Goal: Task Accomplishment & Management: Use online tool/utility

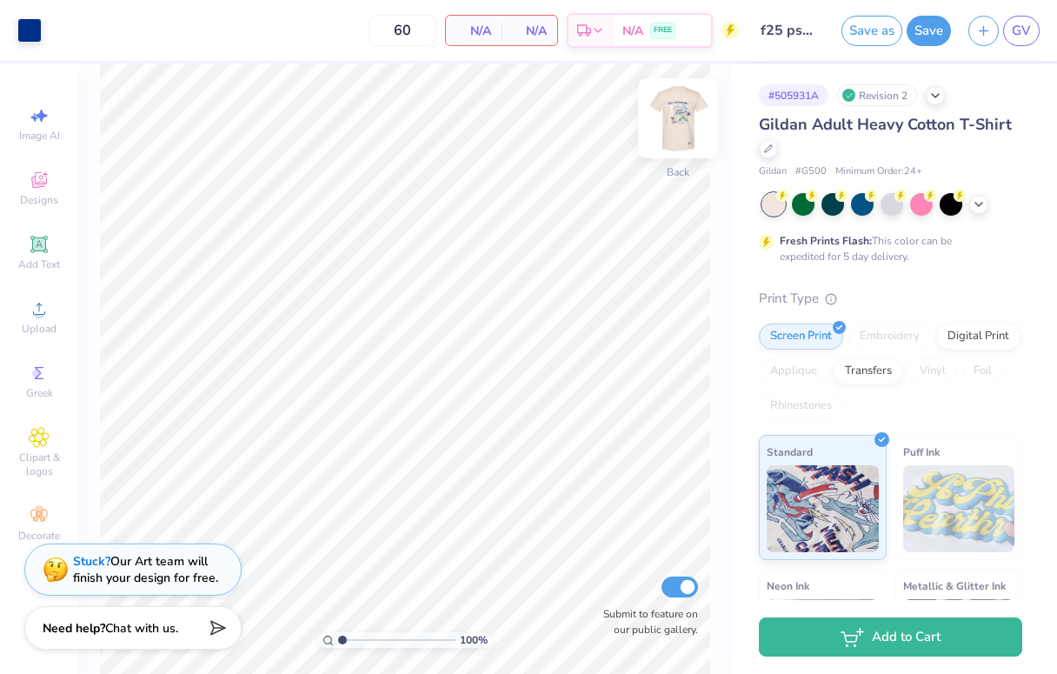
click at [680, 123] on img at bounding box center [678, 118] width 70 height 70
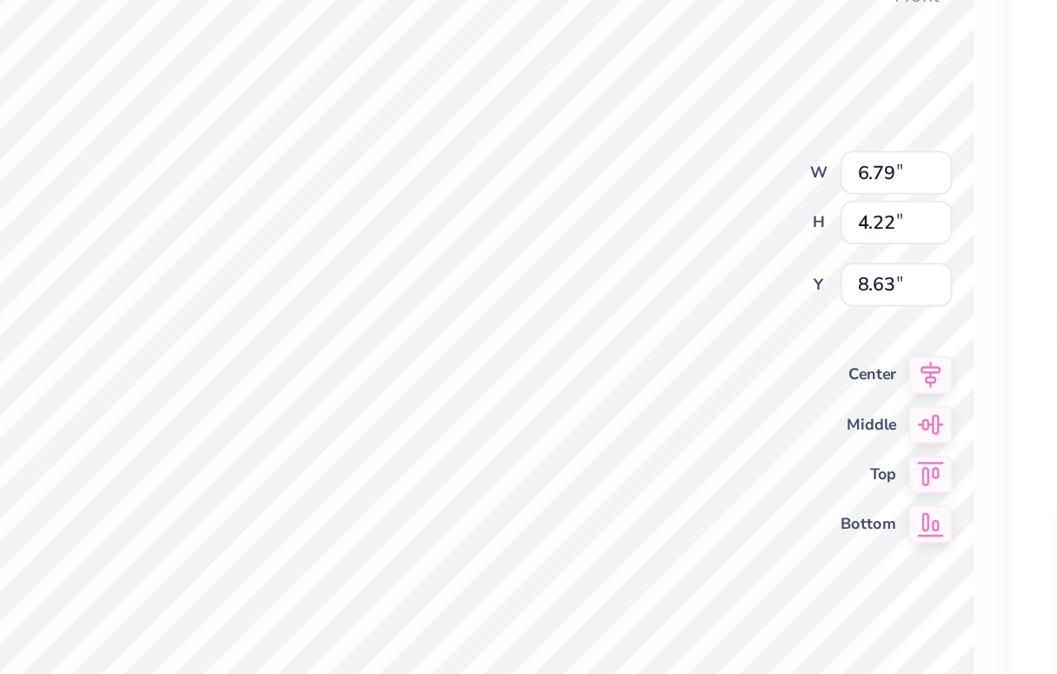
type input "5.78"
type input "3.24"
type input "11.96"
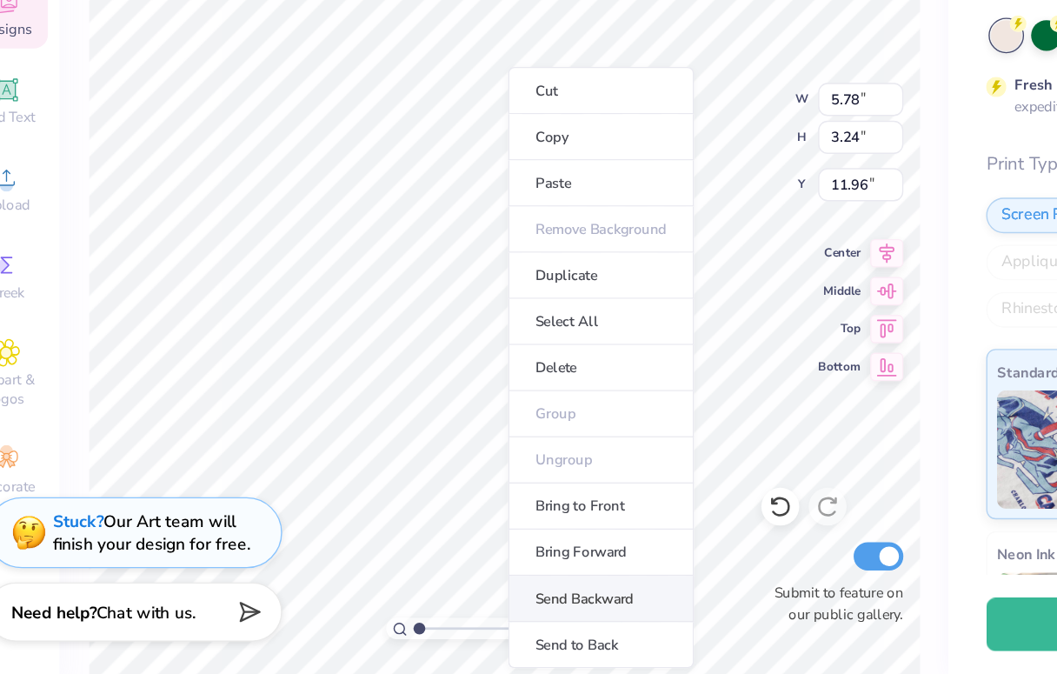
click at [489, 617] on li "Send Backward" at bounding box center [476, 619] width 136 height 34
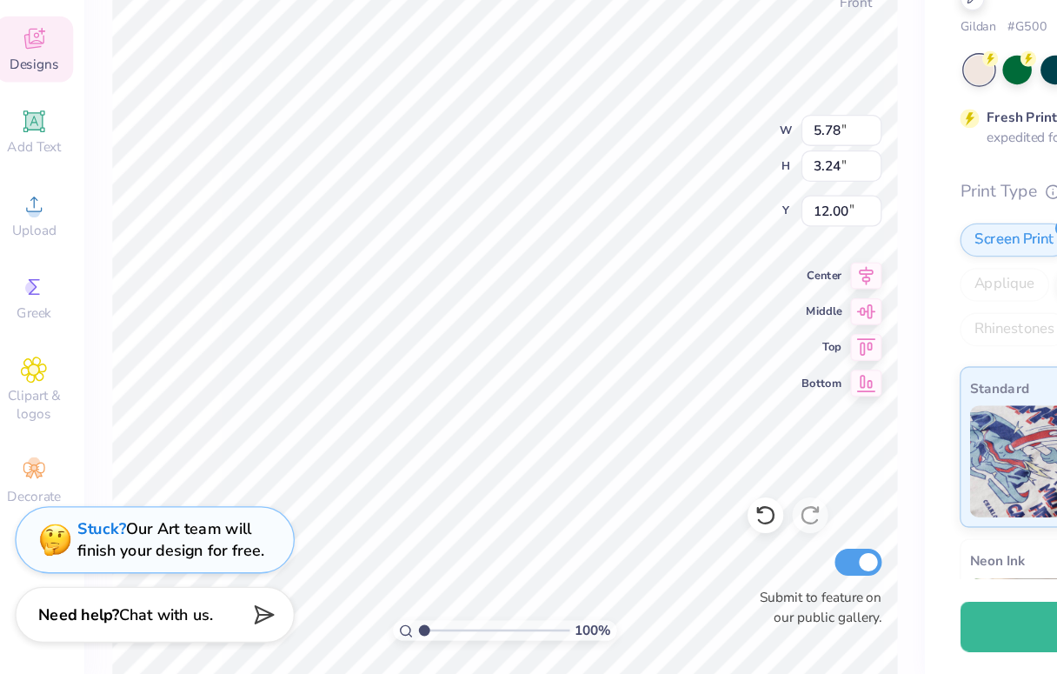
type input "3.67"
type input "2.44"
type input "12.80"
type input "6.78"
type input "4.48"
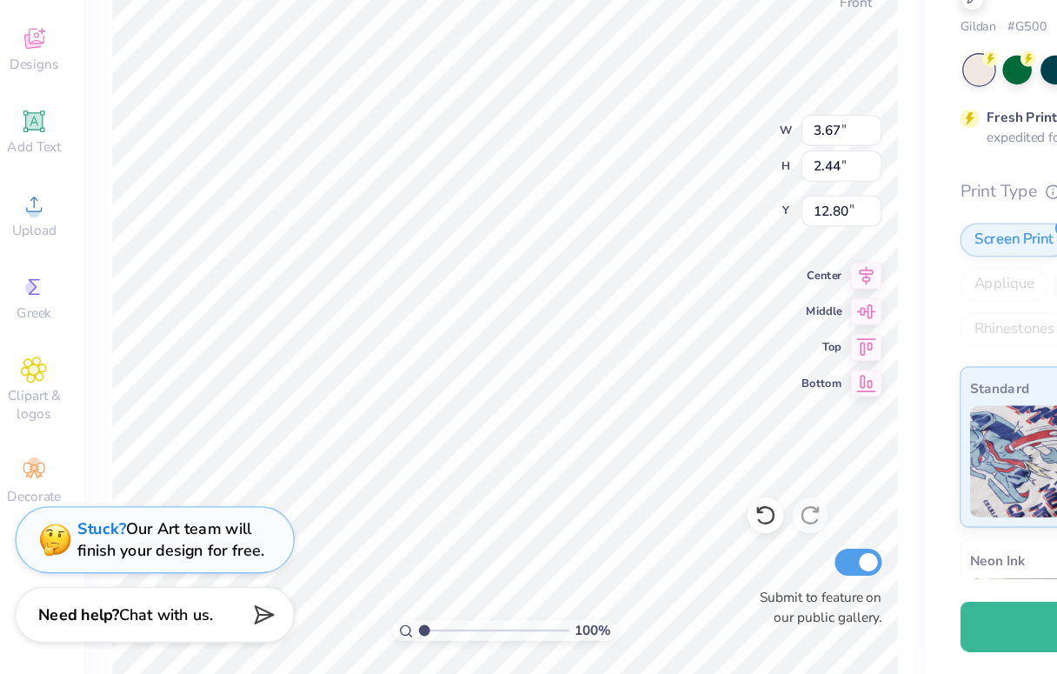
type input "10.76"
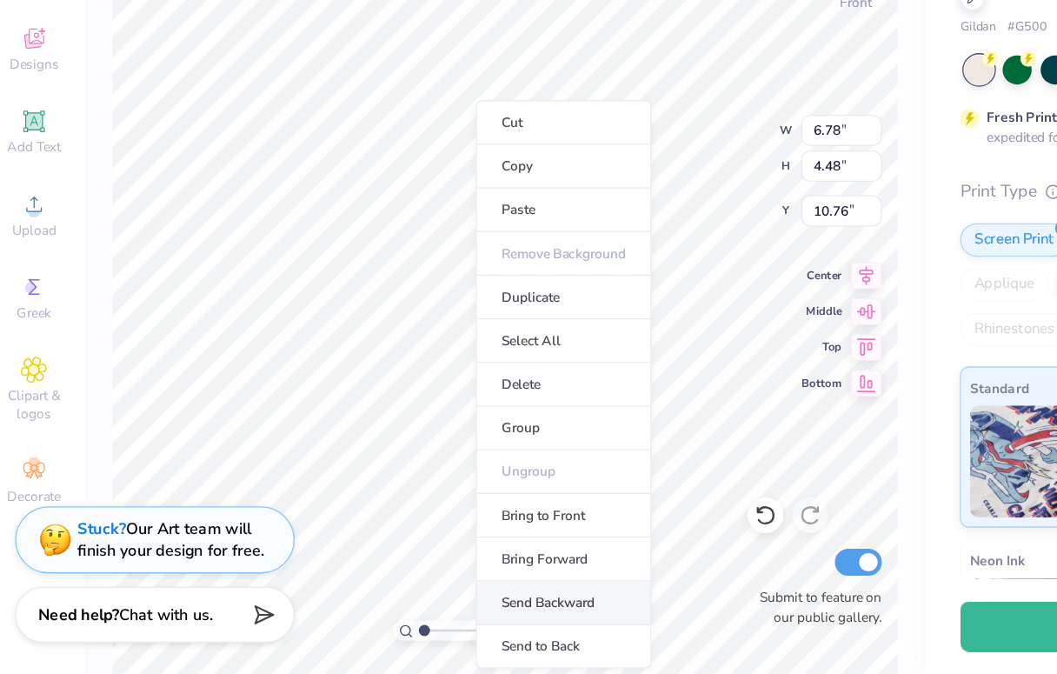
click at [409, 615] on li "Send Backward" at bounding box center [451, 619] width 136 height 34
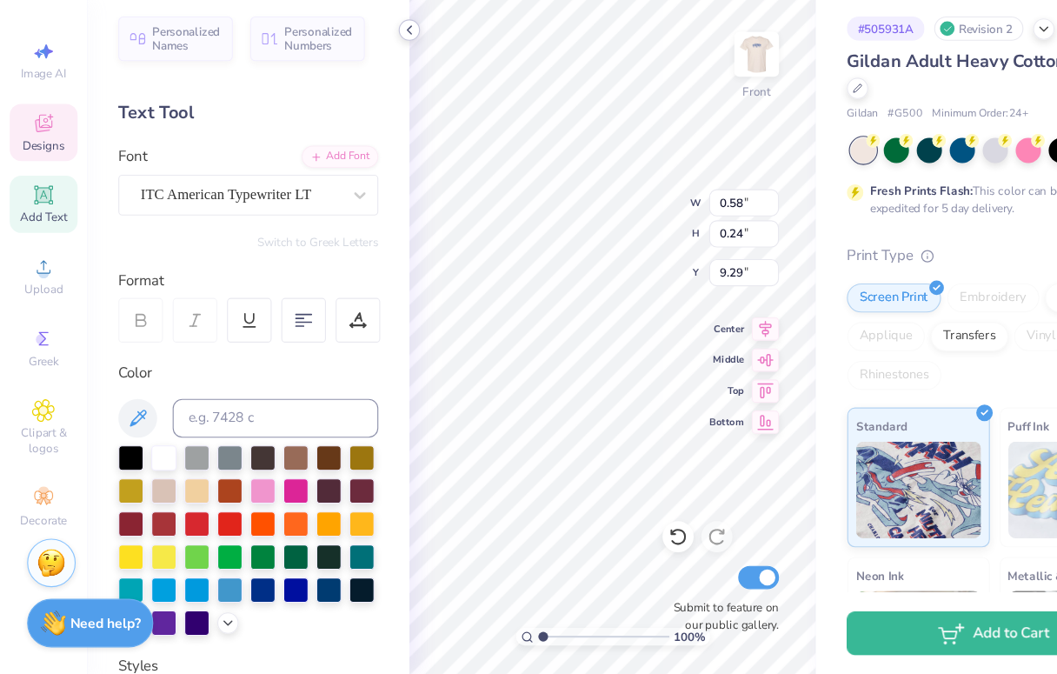
click at [372, 93] on icon at bounding box center [367, 97] width 14 height 14
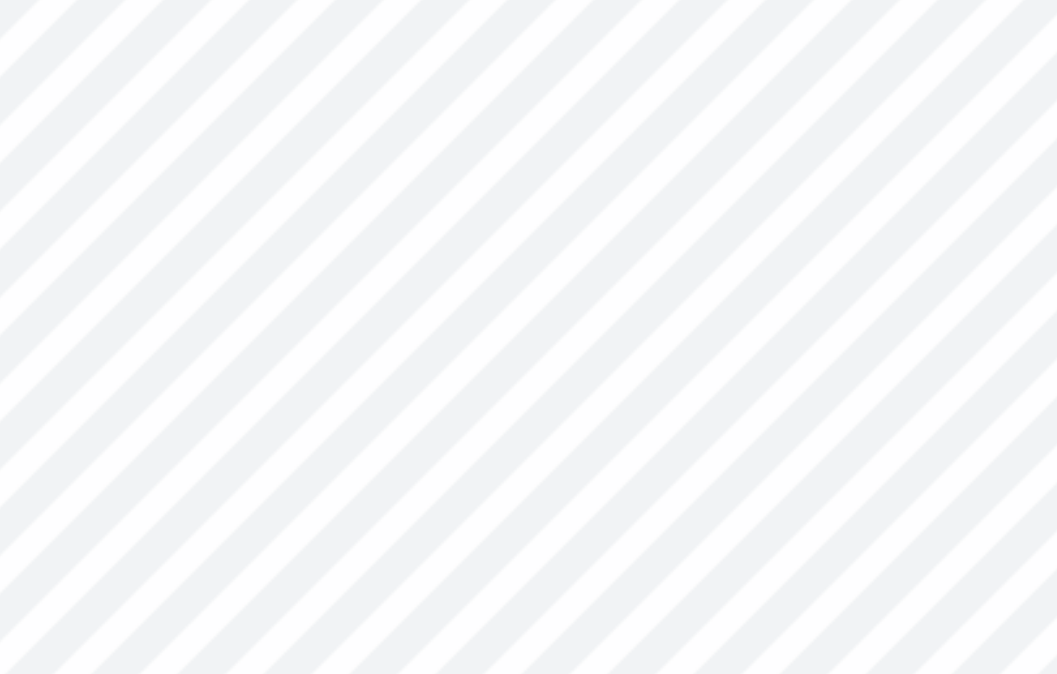
type input "6.79"
type input "4.22"
type input "8.63"
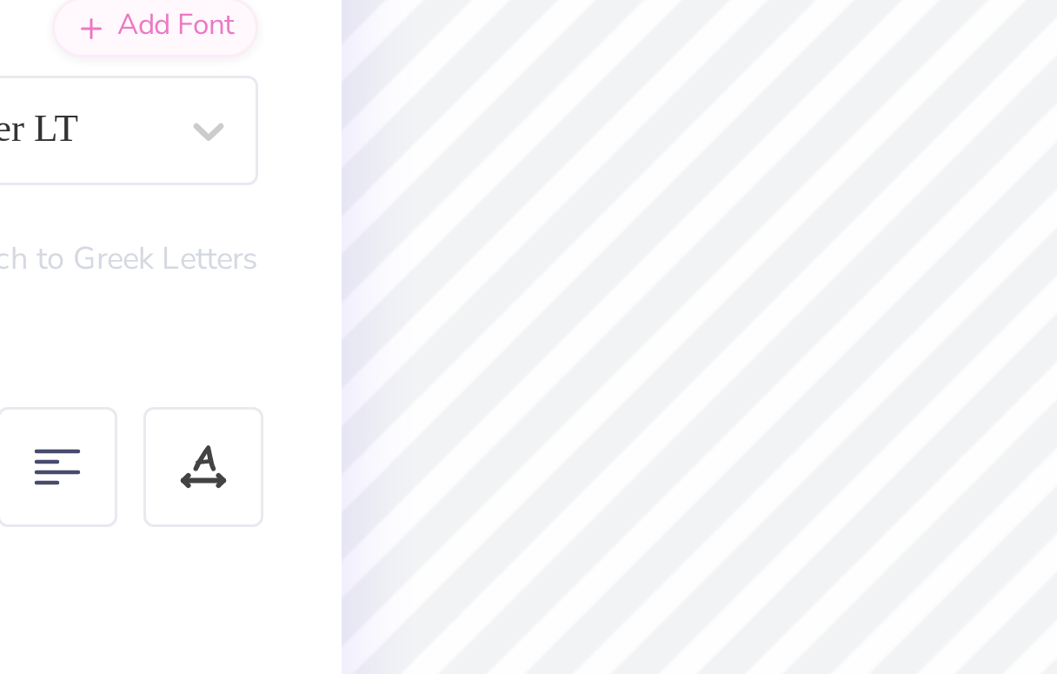
type input "0.58"
type input "0.24"
type input "9.29"
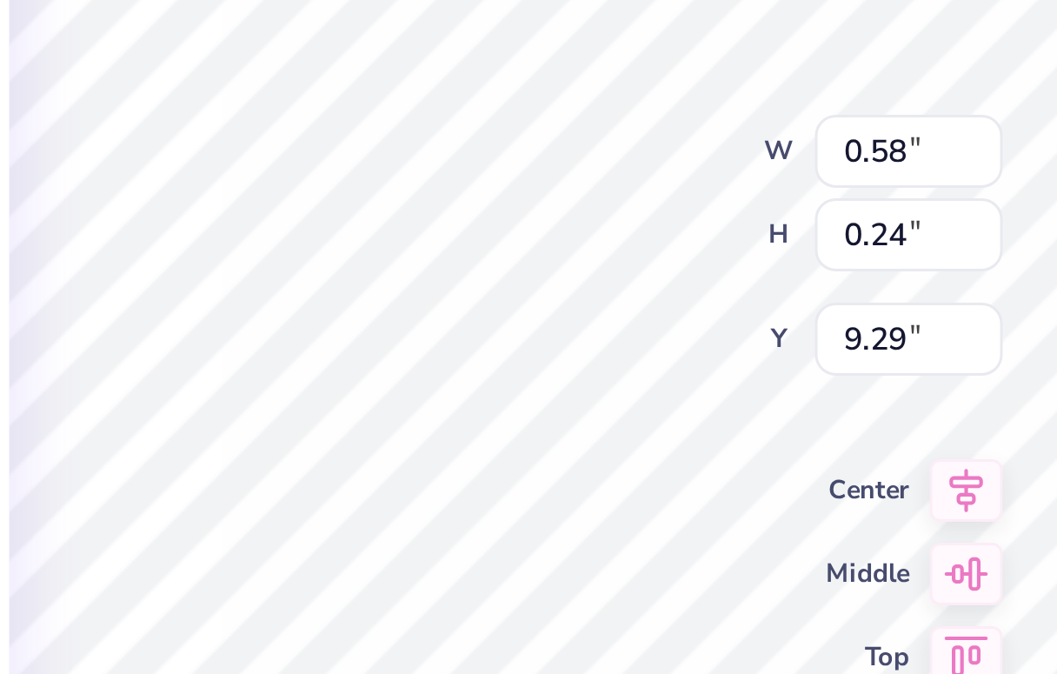
type input "0.65"
type input "9.43"
type textarea "J"
type textarea "[DATE]"
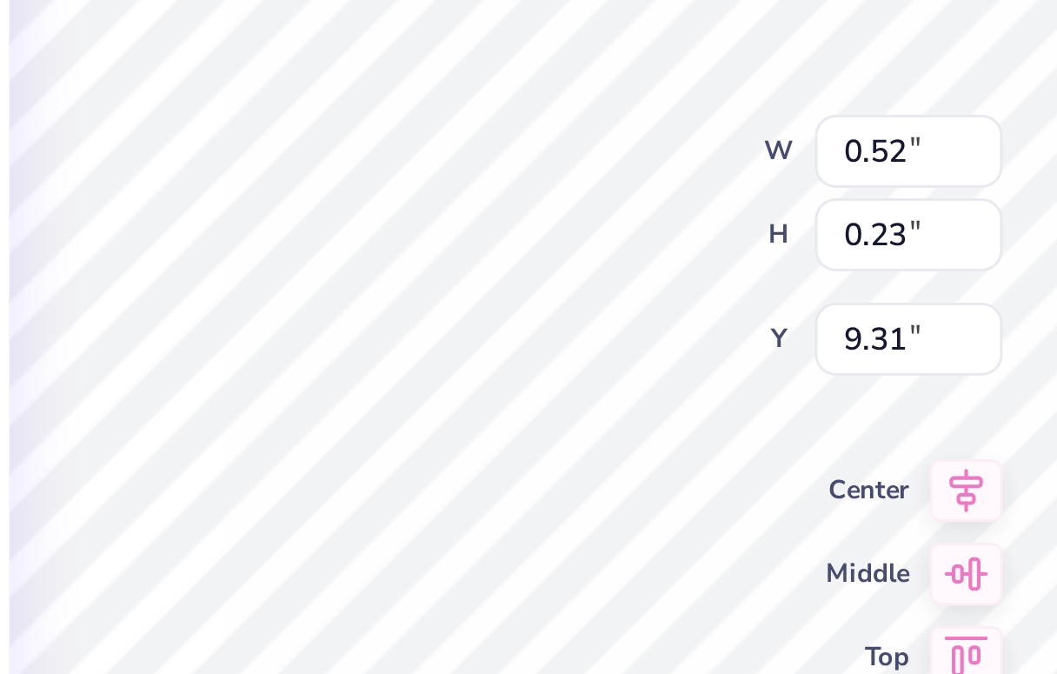
type input "9.32"
type textarea "[DATE]"
type input "6.79"
type input "4.22"
type input "8.63"
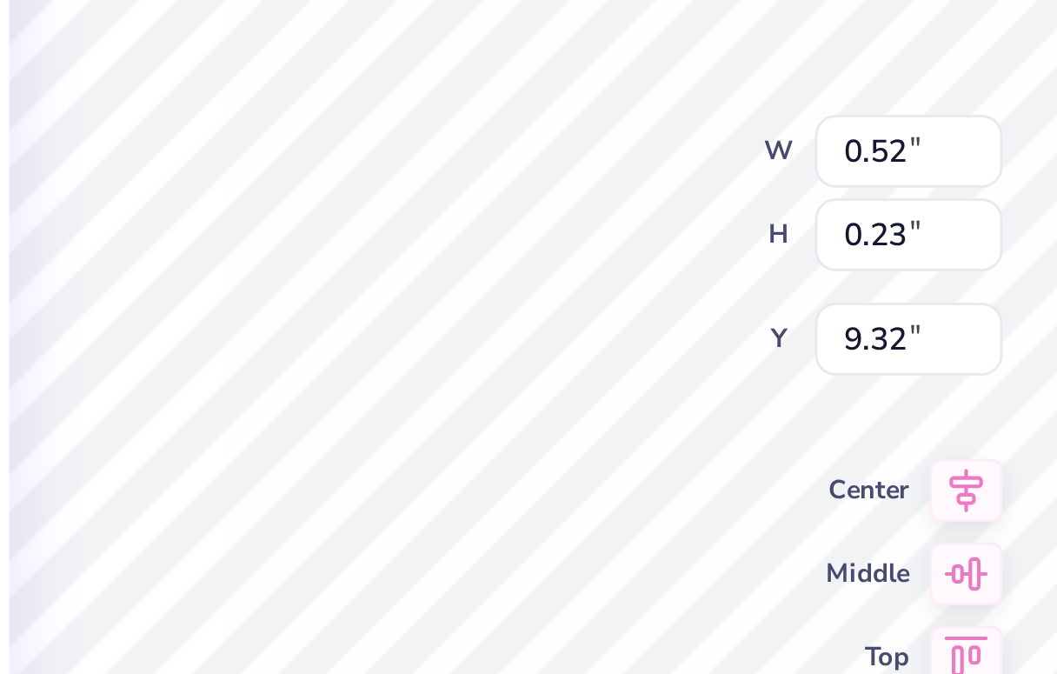
scroll to position [0, 0]
type textarea "[DATE]"
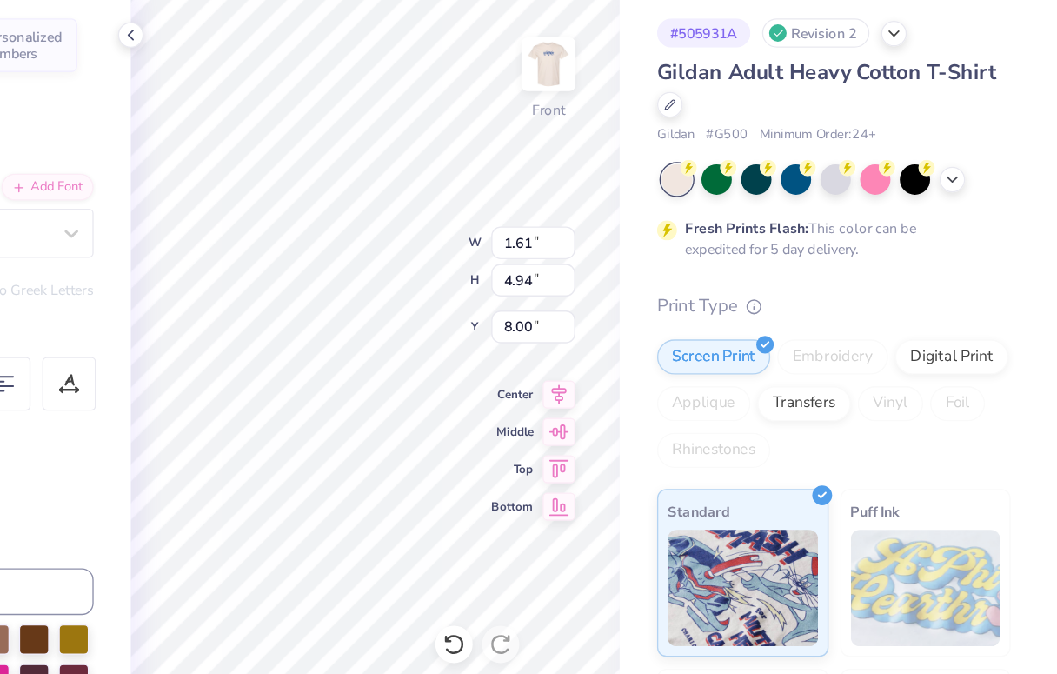
type input "1.50"
type input "4.93"
type input "8.01"
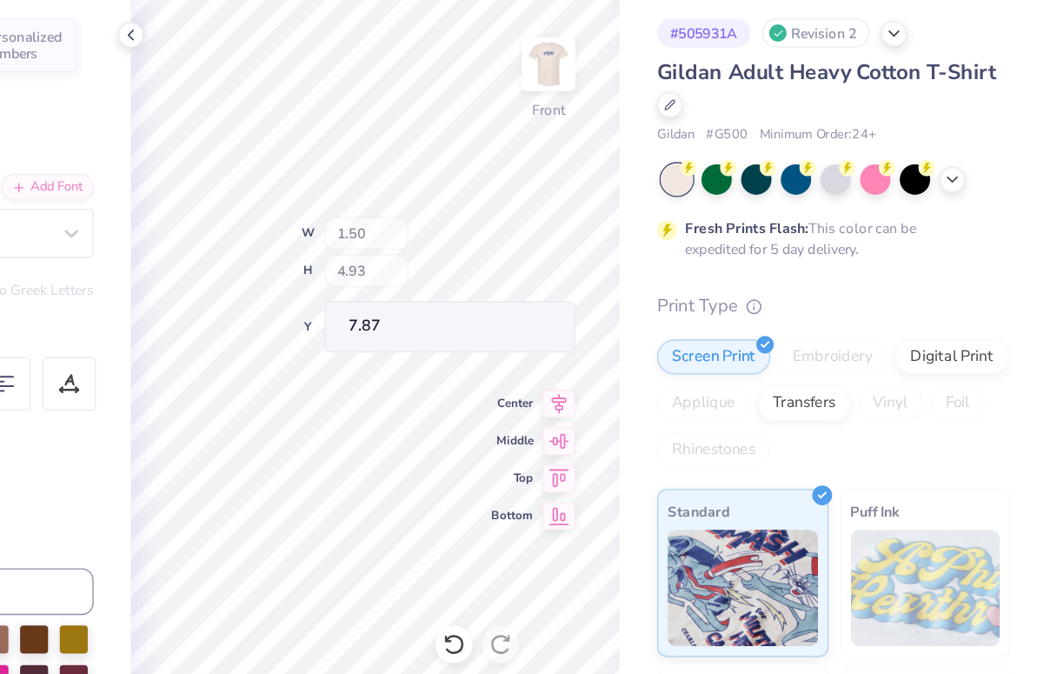
type input "7.87"
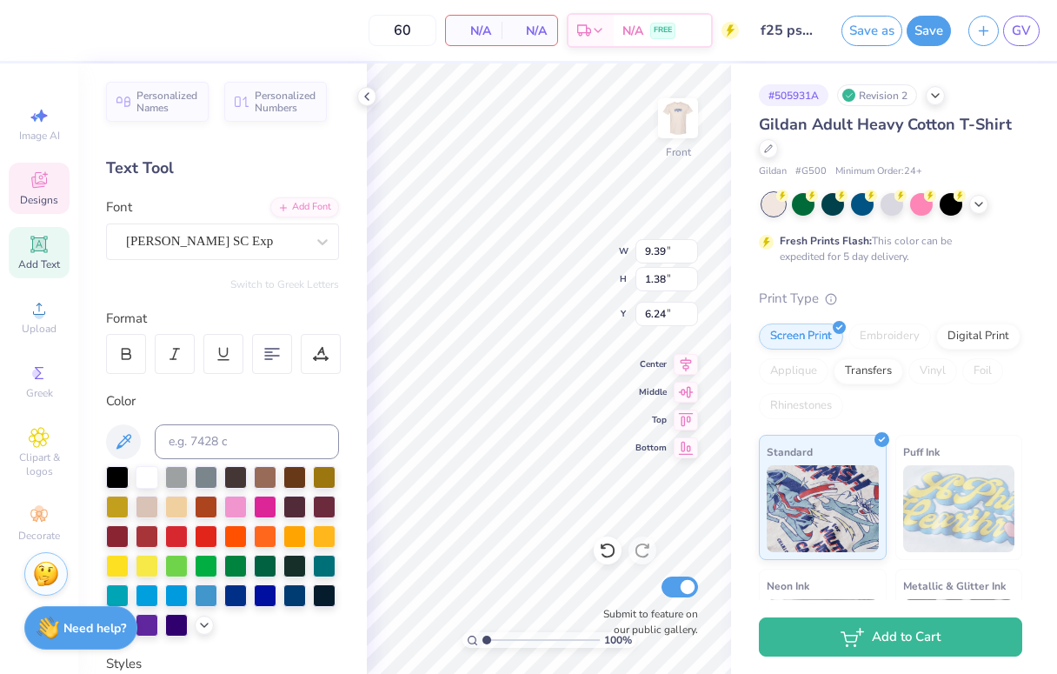
scroll to position [336, 0]
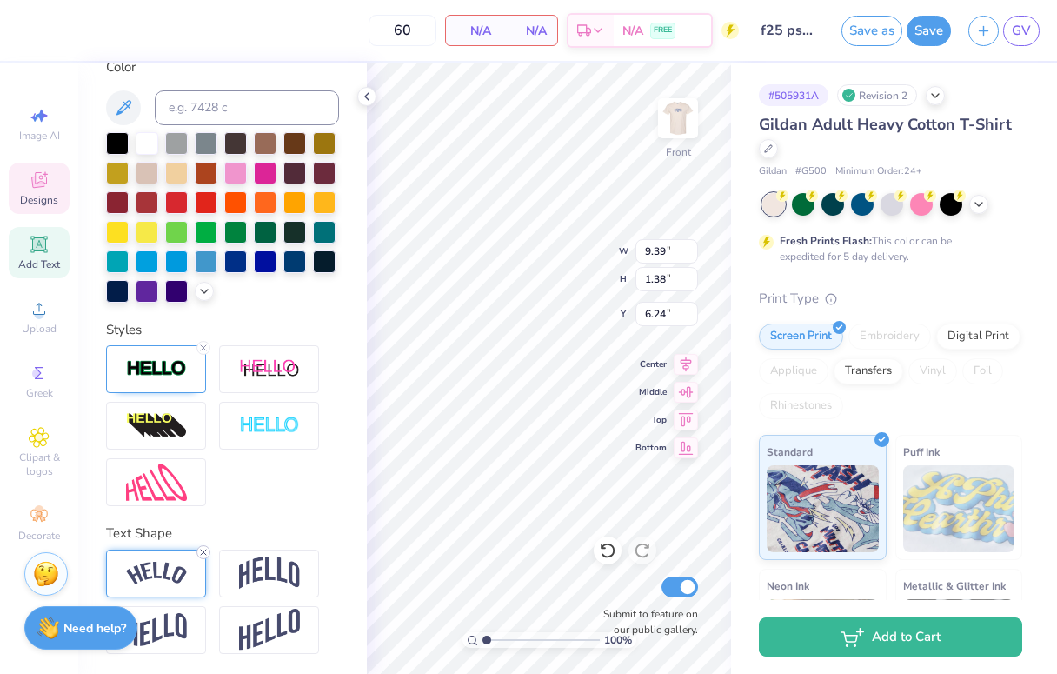
click at [206, 551] on icon at bounding box center [203, 552] width 10 height 10
type input "8.62"
type input "0.78"
type input "6.71"
type input "6.58"
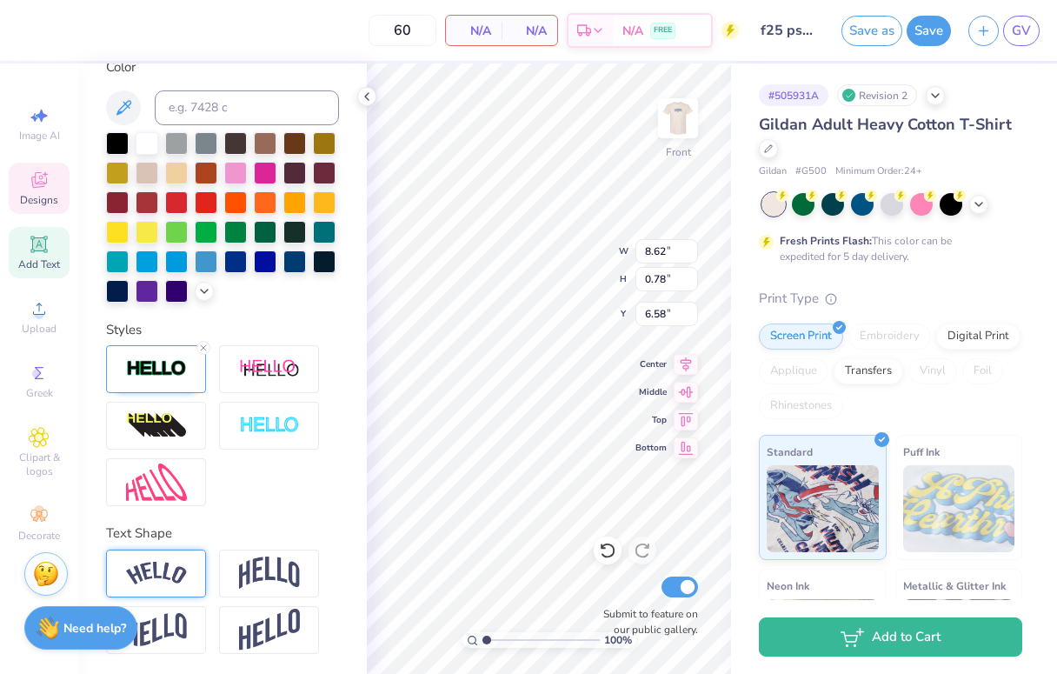
type input "6.26"
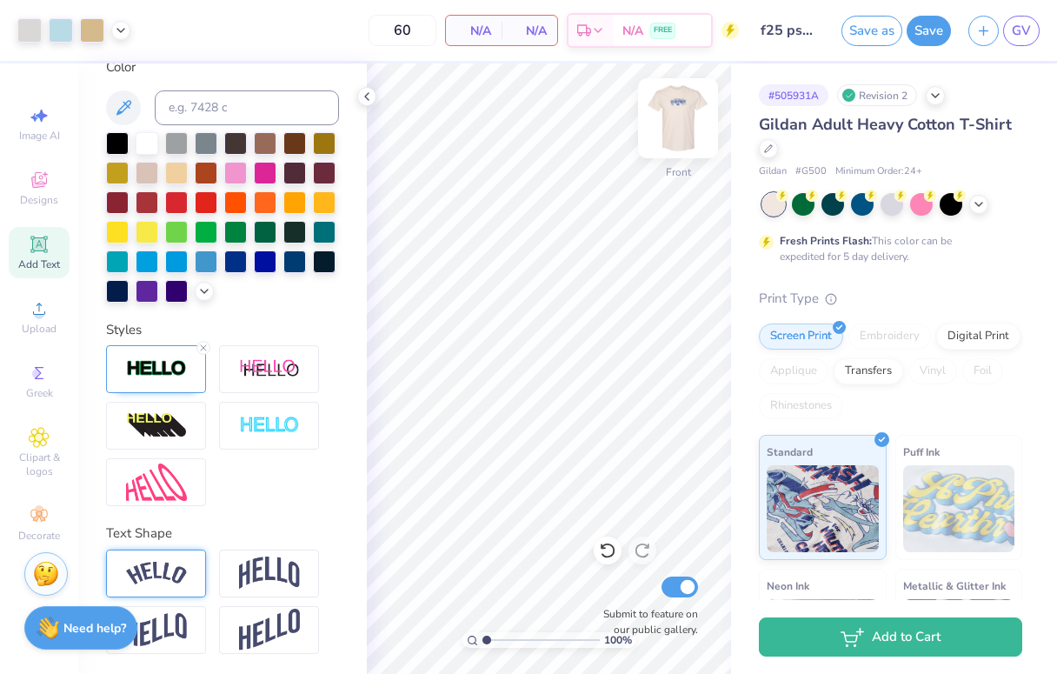
click at [669, 117] on img at bounding box center [678, 118] width 70 height 70
click at [677, 124] on img at bounding box center [678, 118] width 70 height 70
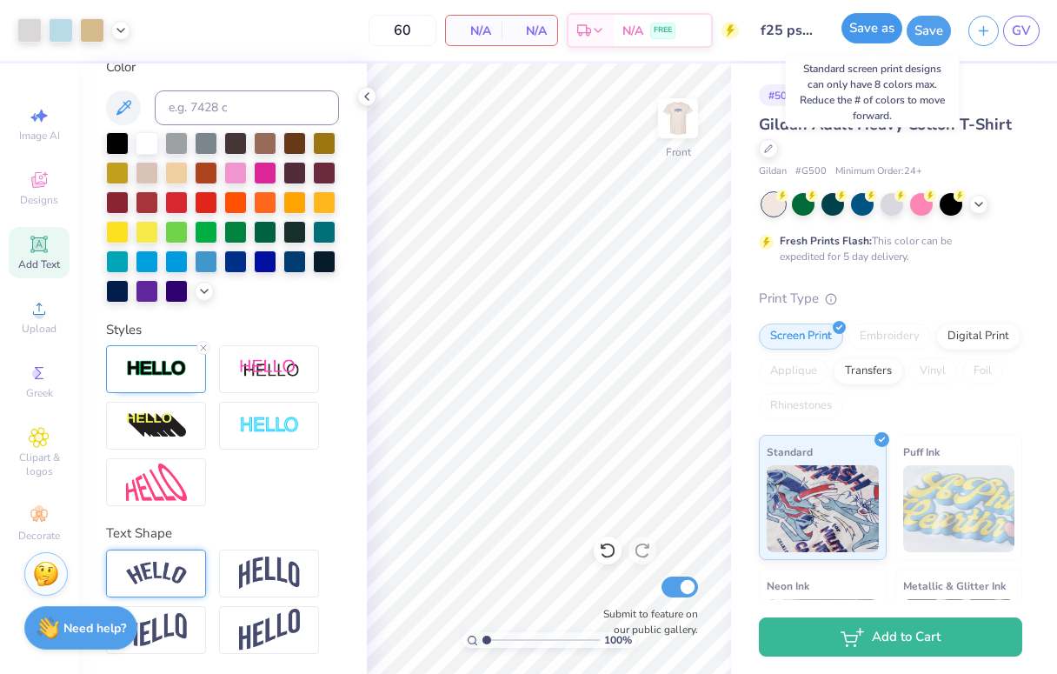
click at [878, 32] on button "Save as" at bounding box center [872, 28] width 61 height 30
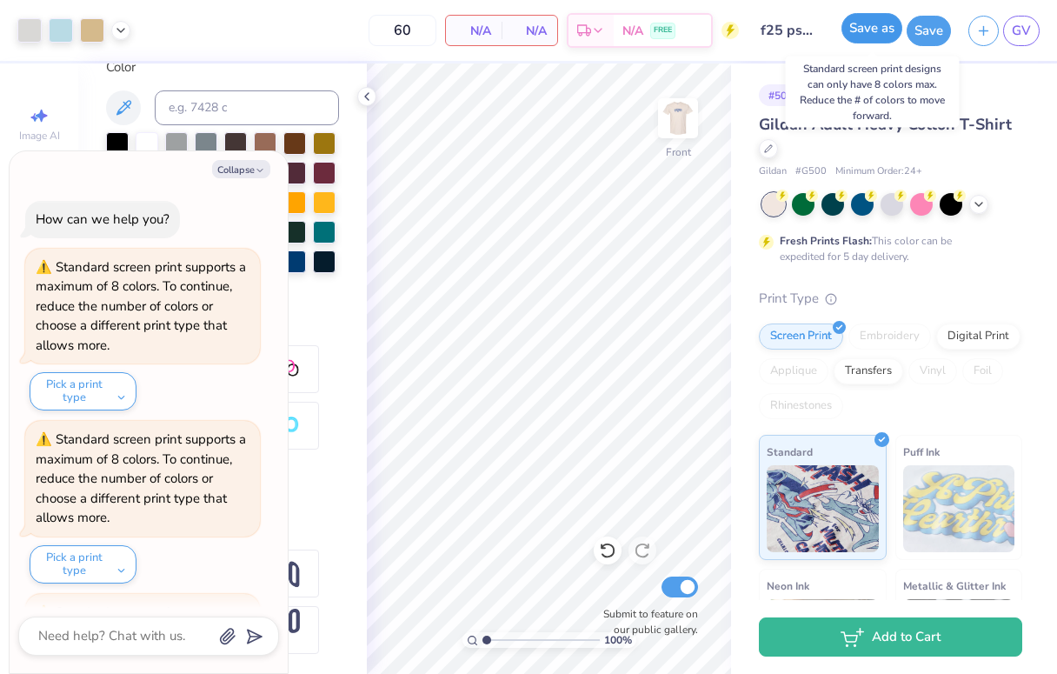
scroll to position [4648, 0]
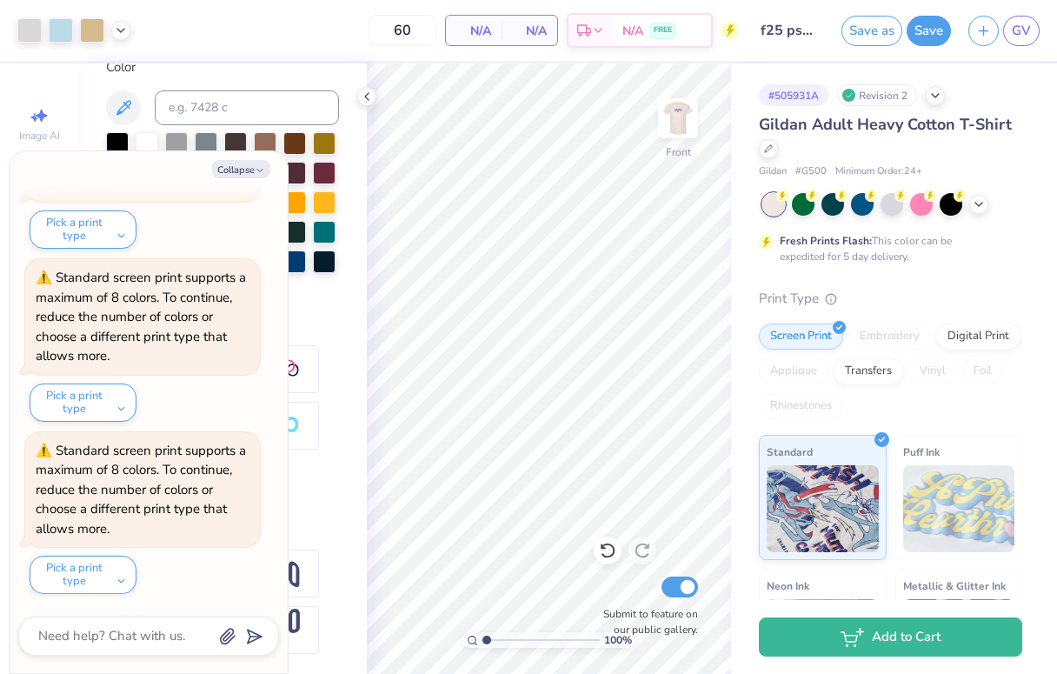
click at [783, 32] on input "f25 psp recruitment" at bounding box center [790, 30] width 85 height 35
drag, startPoint x: 761, startPoint y: 30, endPoint x: 849, endPoint y: 43, distance: 89.5
click at [850, 43] on div "Art colors 60 N/A Per Item N/A Total Est. Delivery N/A FREE Design Title f25 ps…" at bounding box center [528, 30] width 1057 height 61
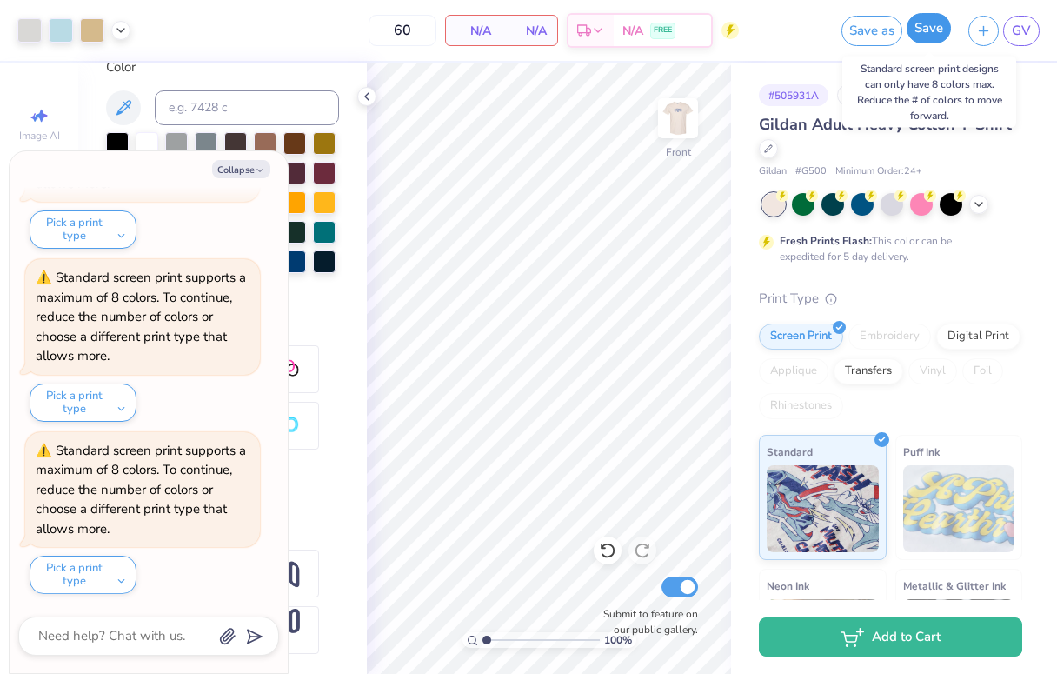
scroll to position [0, 0]
click at [938, 32] on button "Save" at bounding box center [929, 28] width 44 height 30
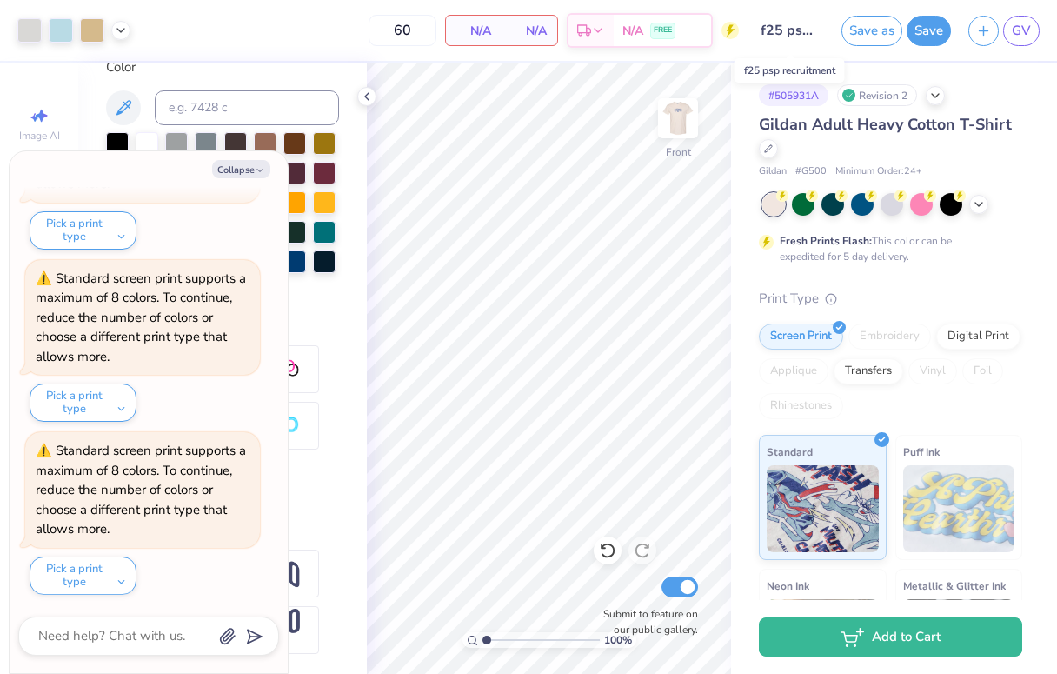
click at [758, 34] on input "f25 psp recruitment" at bounding box center [790, 30] width 85 height 35
click at [787, 30] on input "f25 psp recruitment" at bounding box center [790, 30] width 85 height 35
click at [815, 32] on input "f25 psp recruitment" at bounding box center [790, 30] width 85 height 35
click at [810, 35] on input "f25 psp recruitment" at bounding box center [790, 30] width 85 height 35
click at [808, 35] on input "f25 psp recruitment" at bounding box center [790, 30] width 85 height 35
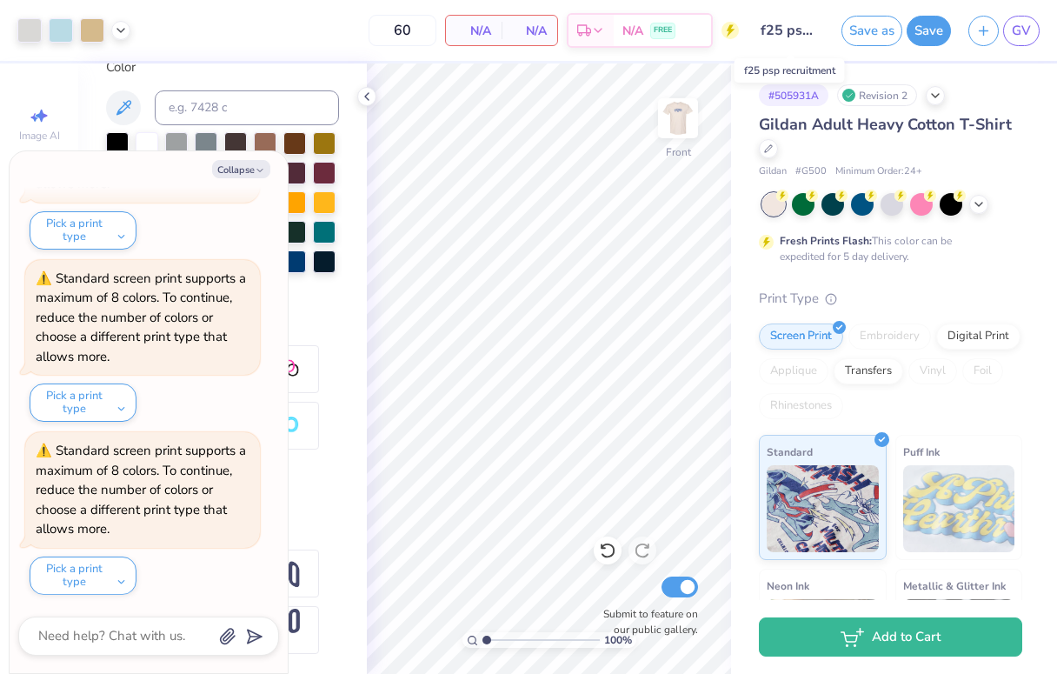
click at [778, 32] on input "f25 psp recruitment" at bounding box center [790, 30] width 85 height 35
click at [790, 32] on input "f25 psp recruitment" at bounding box center [790, 30] width 85 height 35
click at [818, 36] on input "f25 psp recruitment" at bounding box center [790, 30] width 85 height 35
click at [809, 34] on input "f25 psp recruitment" at bounding box center [790, 30] width 85 height 35
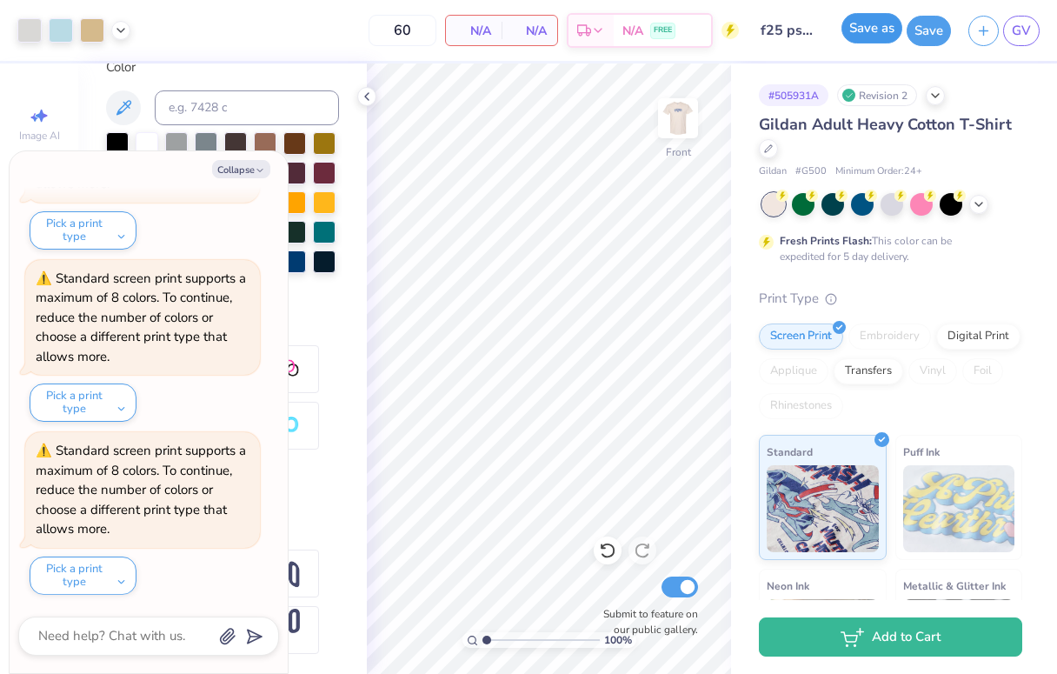
click at [869, 33] on button "Save as" at bounding box center [872, 28] width 61 height 30
click at [795, 31] on input "f25 psp recruitment" at bounding box center [790, 30] width 85 height 35
click at [809, 30] on input "f25 psp recruitment" at bounding box center [790, 30] width 85 height 35
click at [371, 96] on icon at bounding box center [367, 97] width 14 height 14
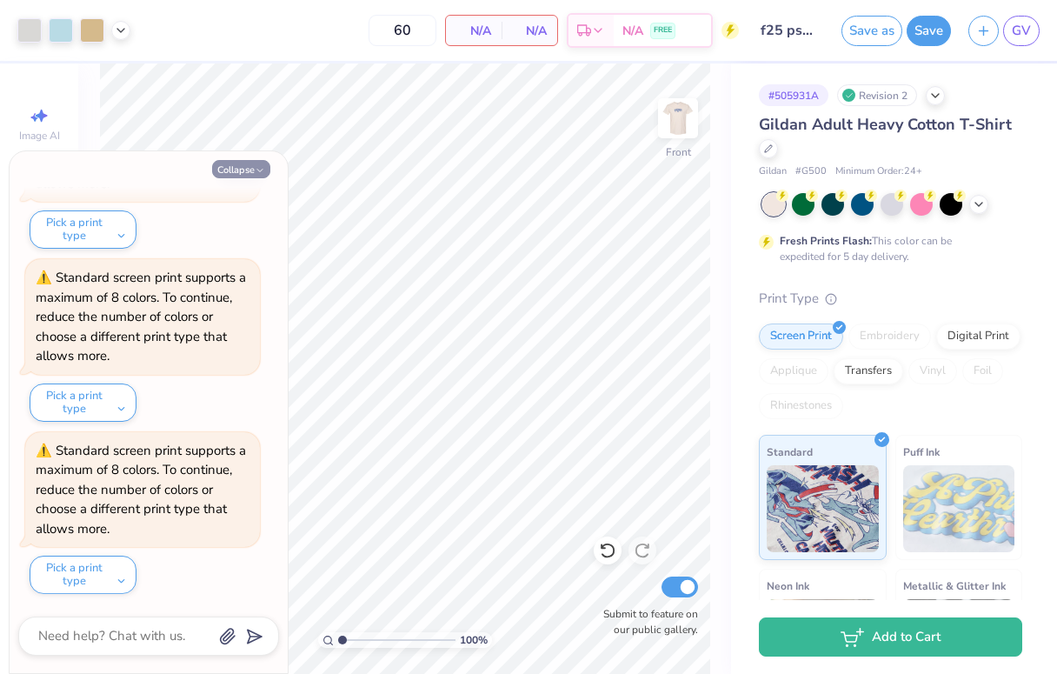
click at [253, 170] on button "Collapse" at bounding box center [241, 169] width 58 height 18
type textarea "x"
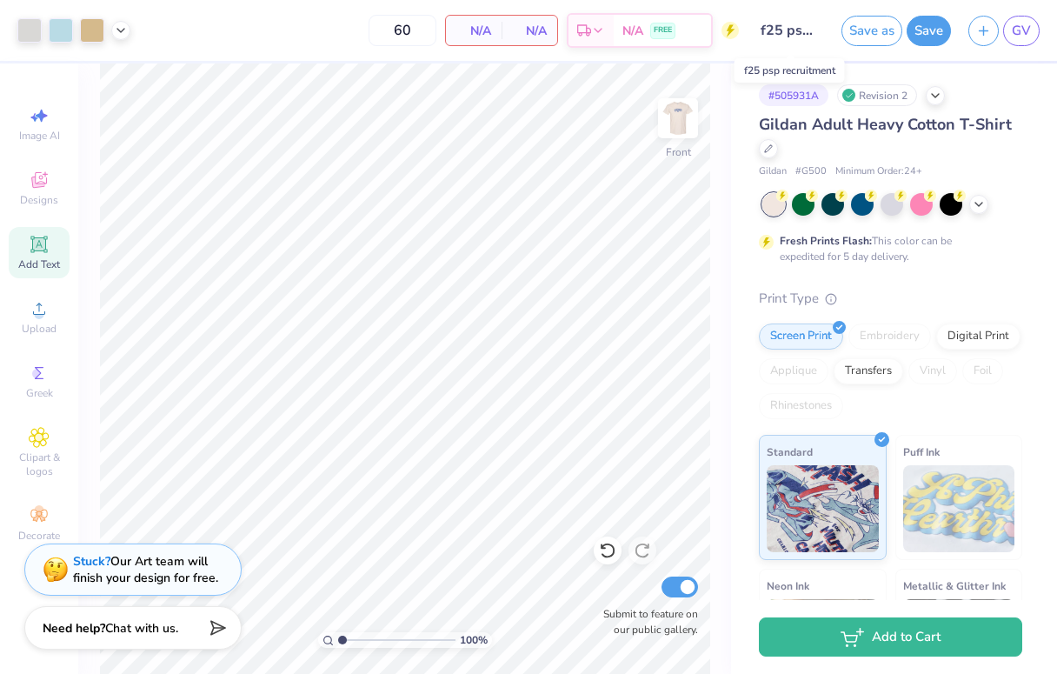
click at [795, 26] on input "f25 psp recruitment" at bounding box center [790, 30] width 85 height 35
click at [815, 31] on input "f25 psp recruitment" at bounding box center [790, 30] width 85 height 35
click at [675, 121] on img at bounding box center [678, 118] width 70 height 70
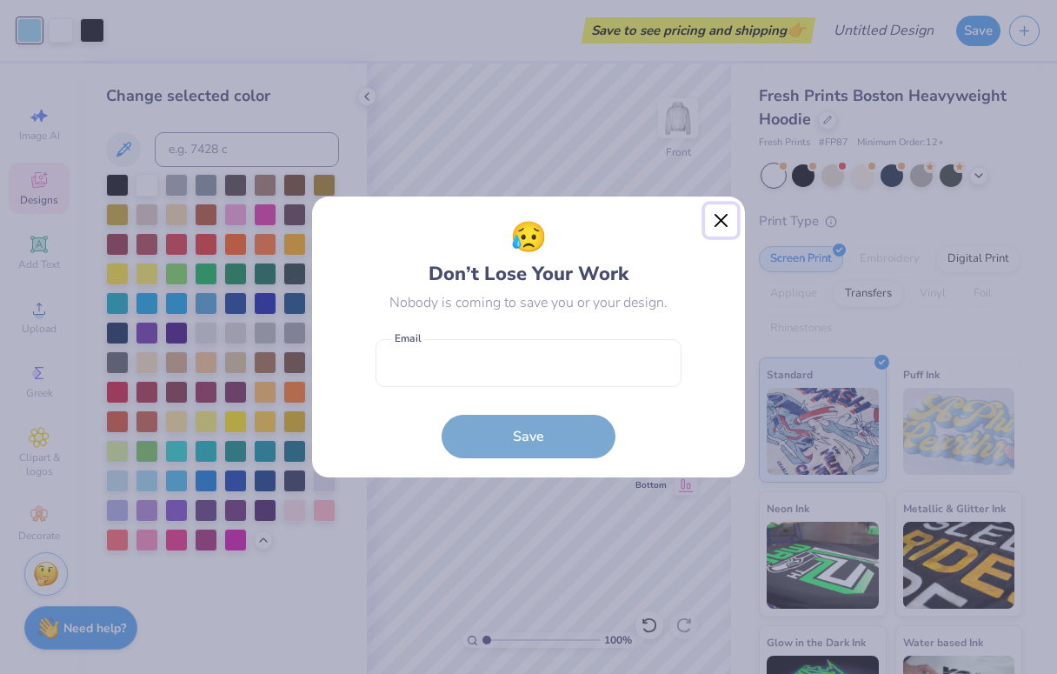
click at [725, 227] on button "Close" at bounding box center [721, 220] width 33 height 33
